Goal: Use online tool/utility

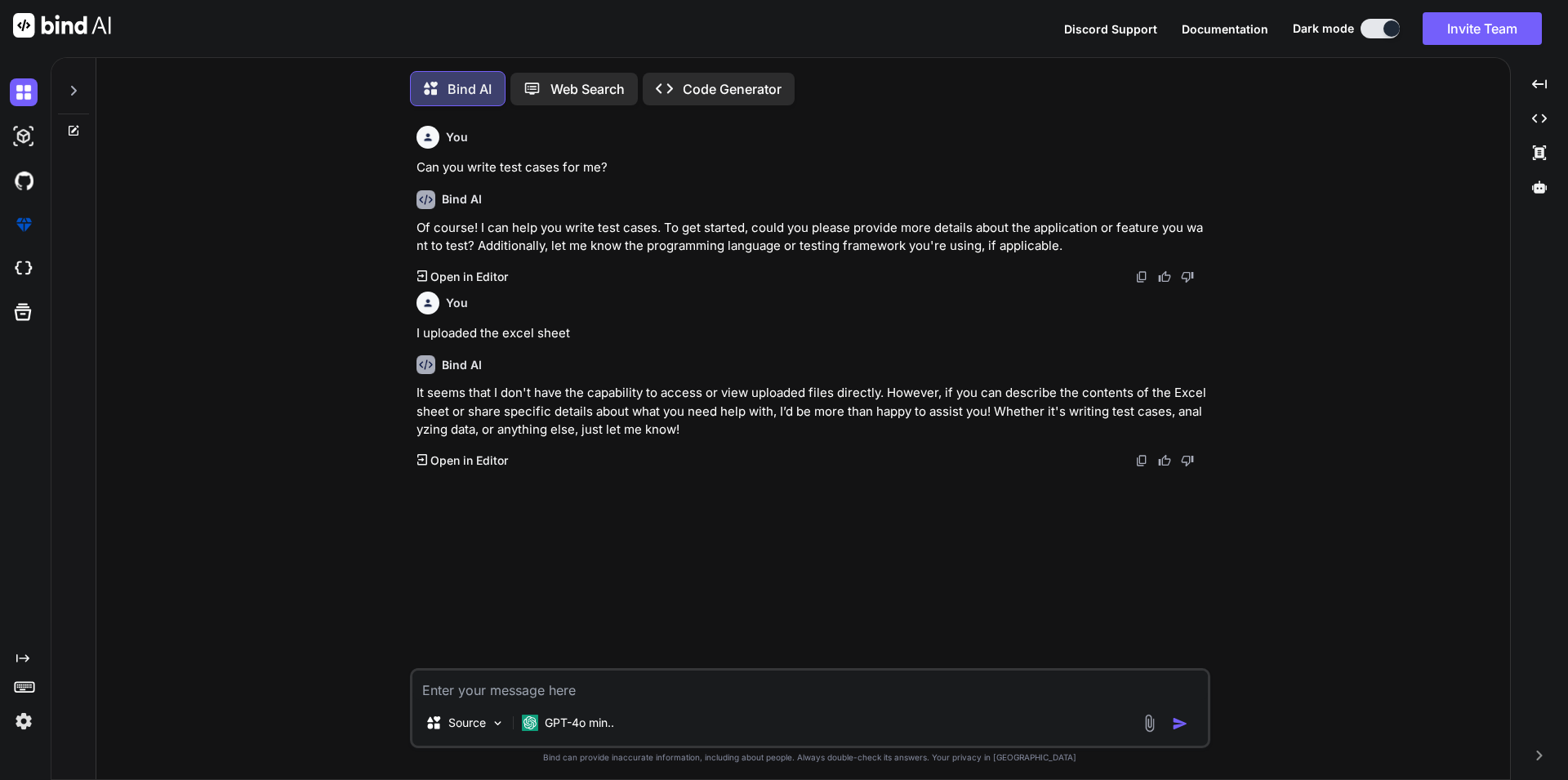
click at [601, 715] on p "GPT-4o min.." at bounding box center [580, 723] width 70 height 17
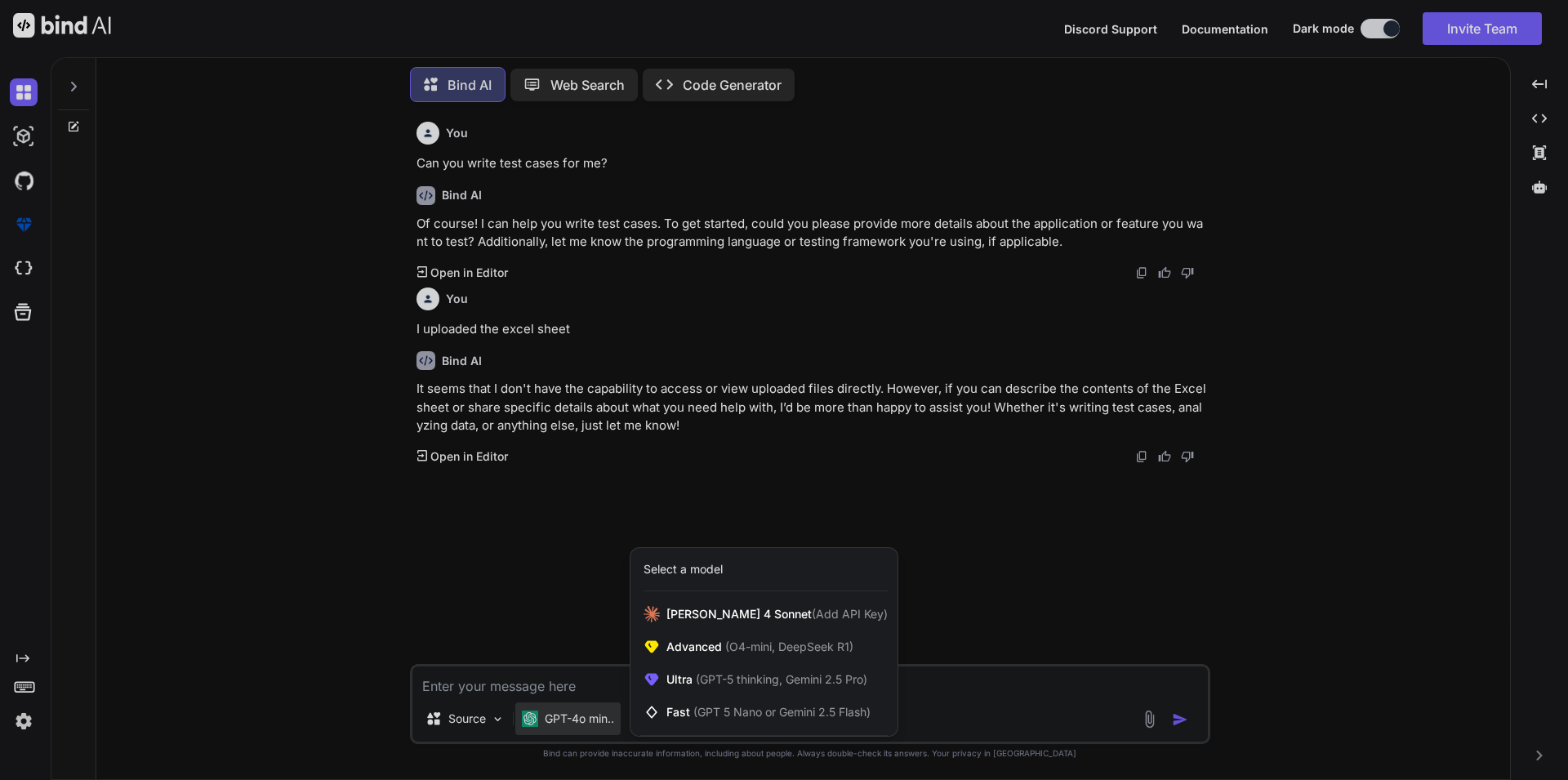
click at [567, 630] on div at bounding box center [784, 390] width 1568 height 780
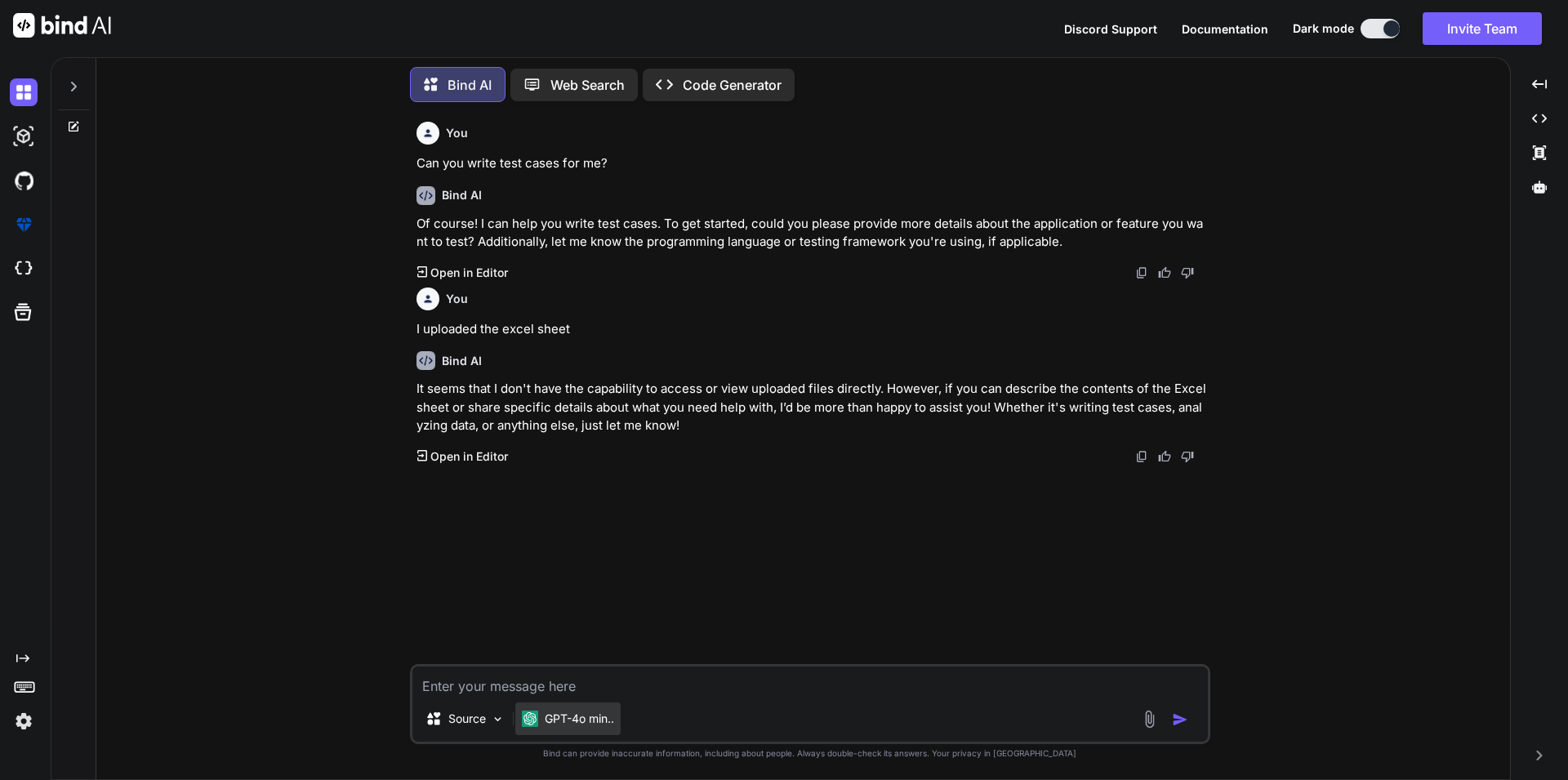
click at [541, 704] on div "GPT-4o min.." at bounding box center [568, 719] width 105 height 33
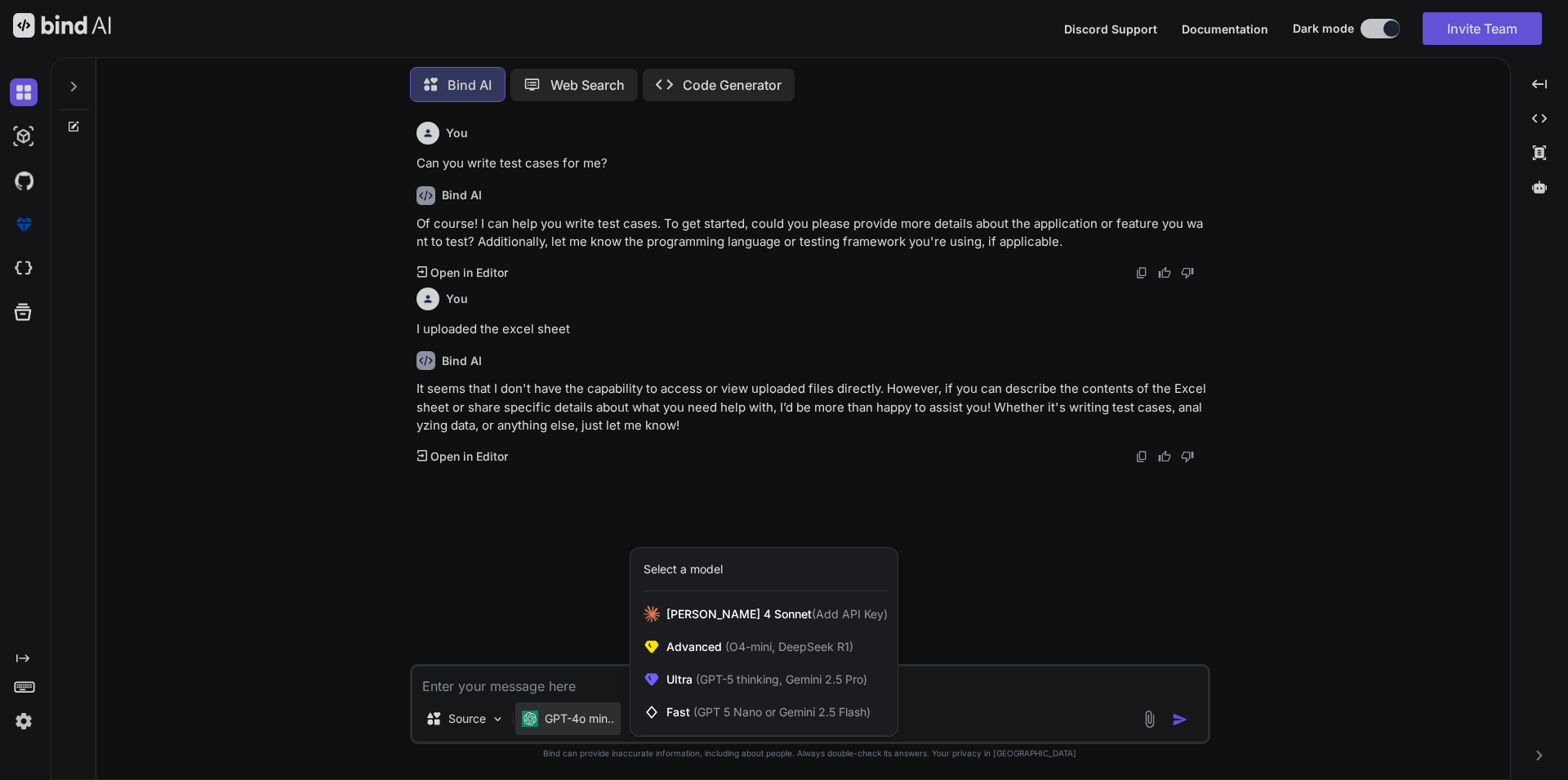
click at [574, 618] on div at bounding box center [784, 390] width 1568 height 780
type textarea "x"
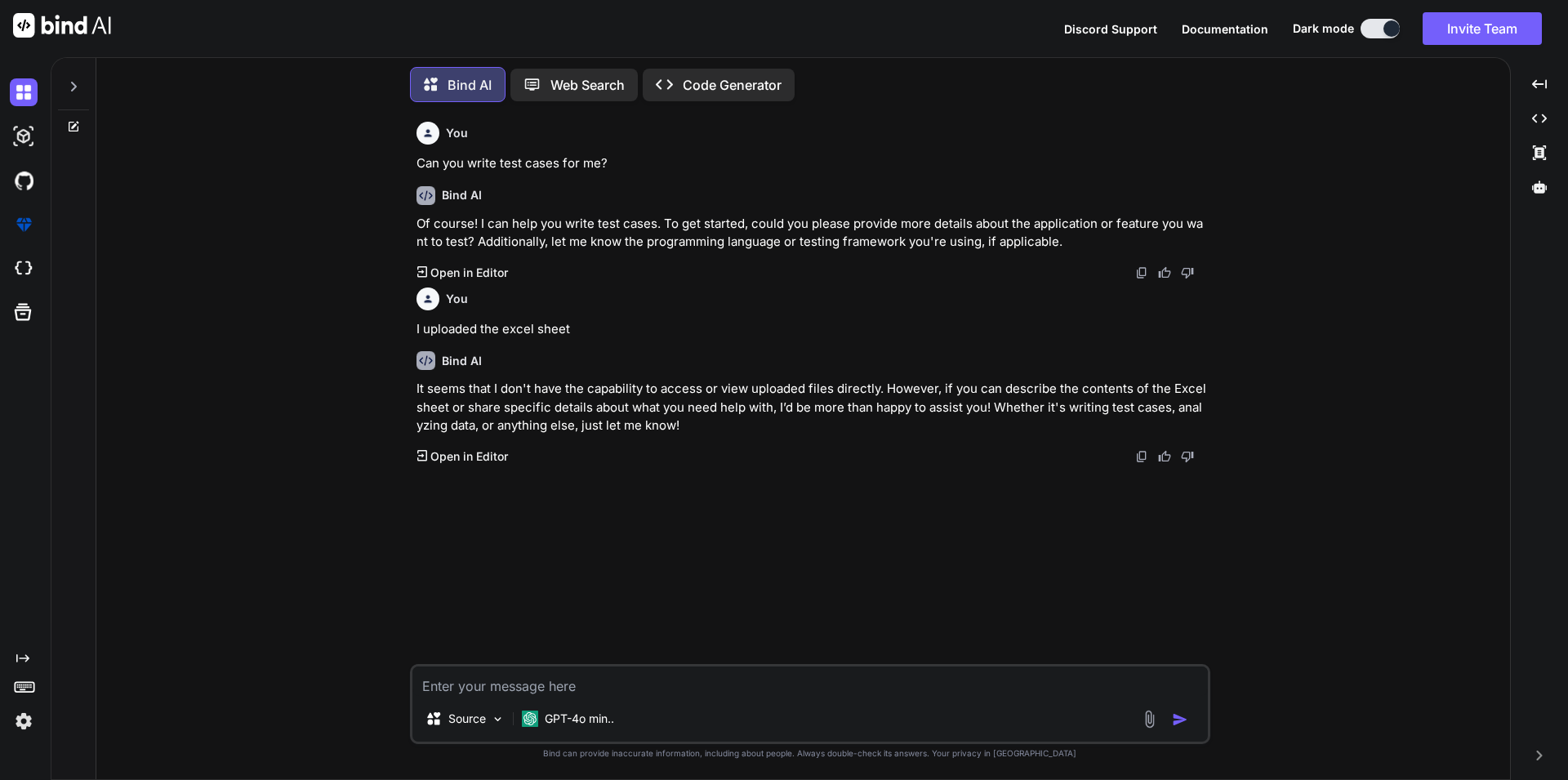
click at [527, 683] on textarea at bounding box center [809, 682] width 795 height 30
paste textarea "Continue writing test cases for Deeplinks and Universal links."
type textarea "Continue writing test cases for Deeplinks and Universal links."
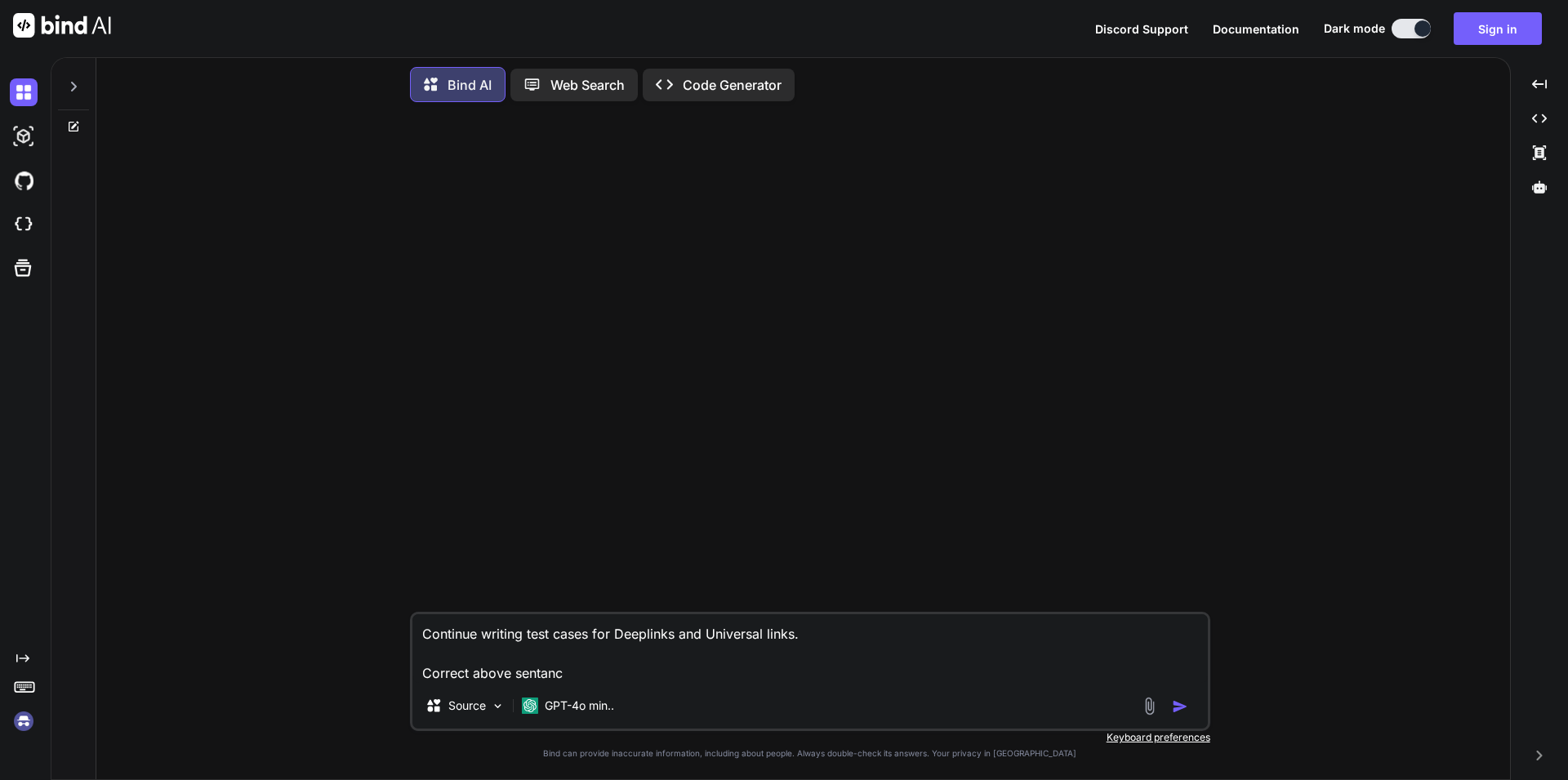
type textarea "Continue writing test cases for Deeplinks and Universal links. Correct above se…"
